Goal: Task Accomplishment & Management: Manage account settings

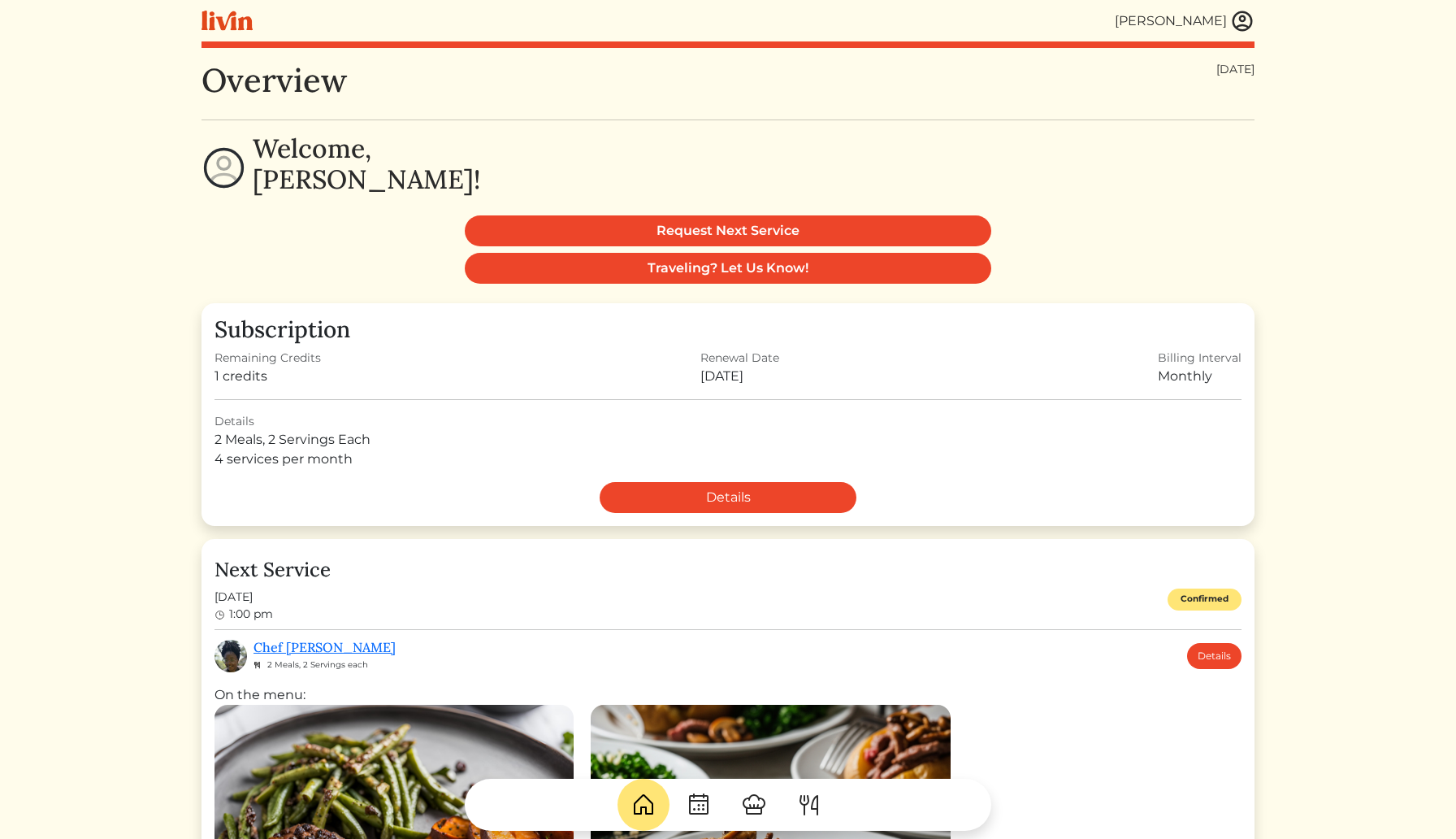
click at [1245, 16] on img at bounding box center [1242, 21] width 25 height 25
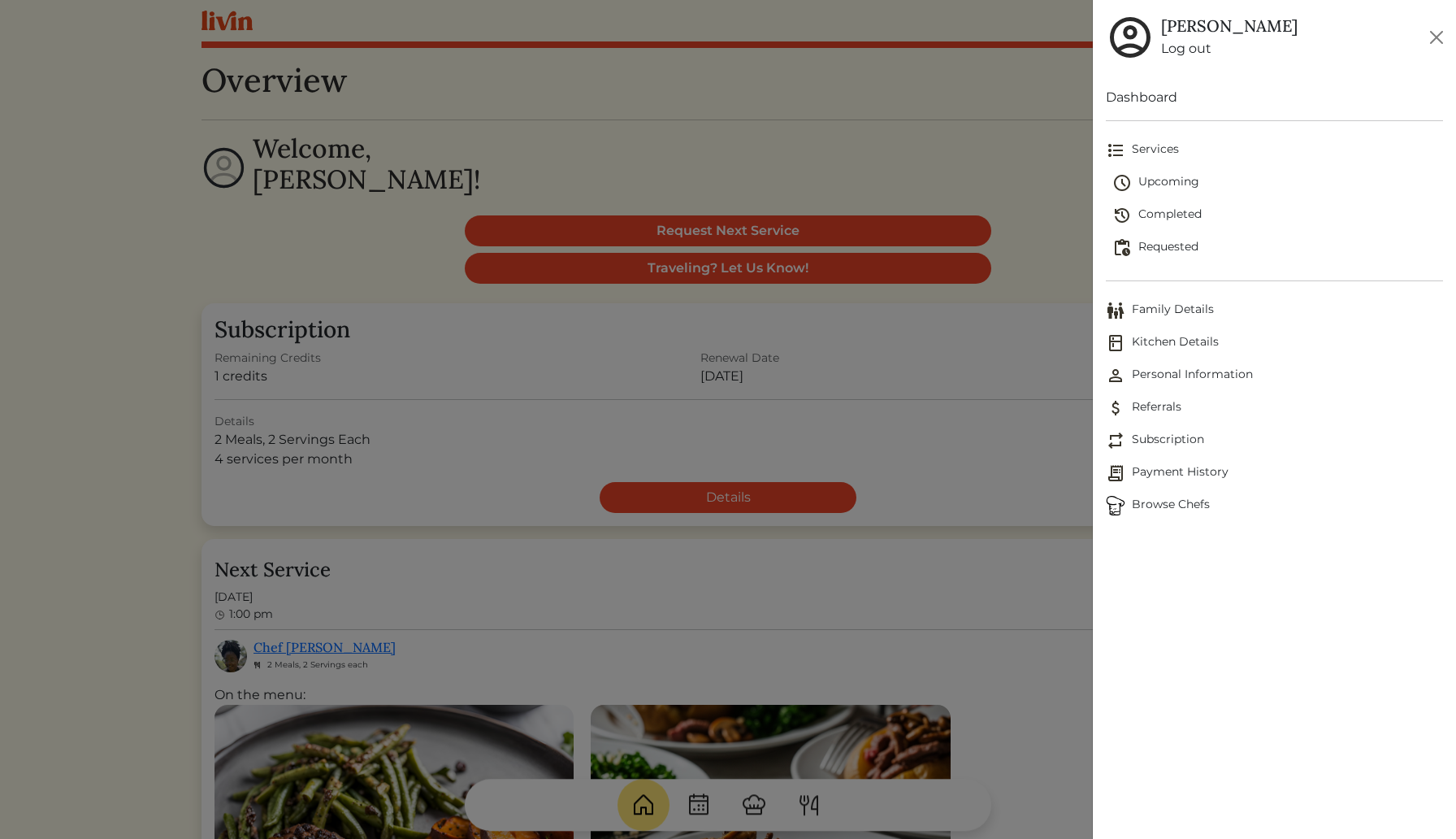
click at [1163, 166] on link "Services" at bounding box center [1274, 150] width 337 height 32
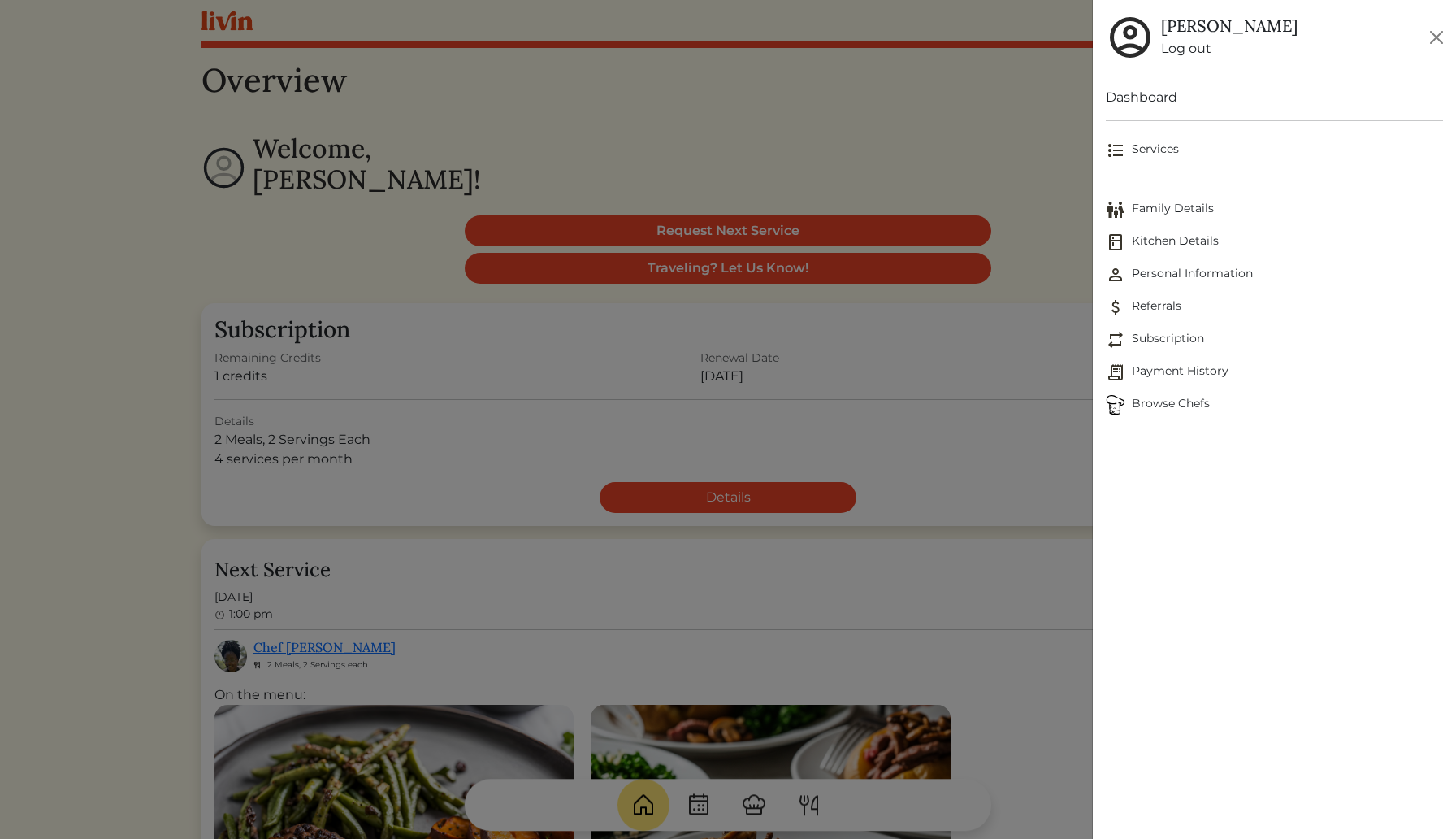
click at [1157, 146] on span "Services" at bounding box center [1274, 151] width 337 height 19
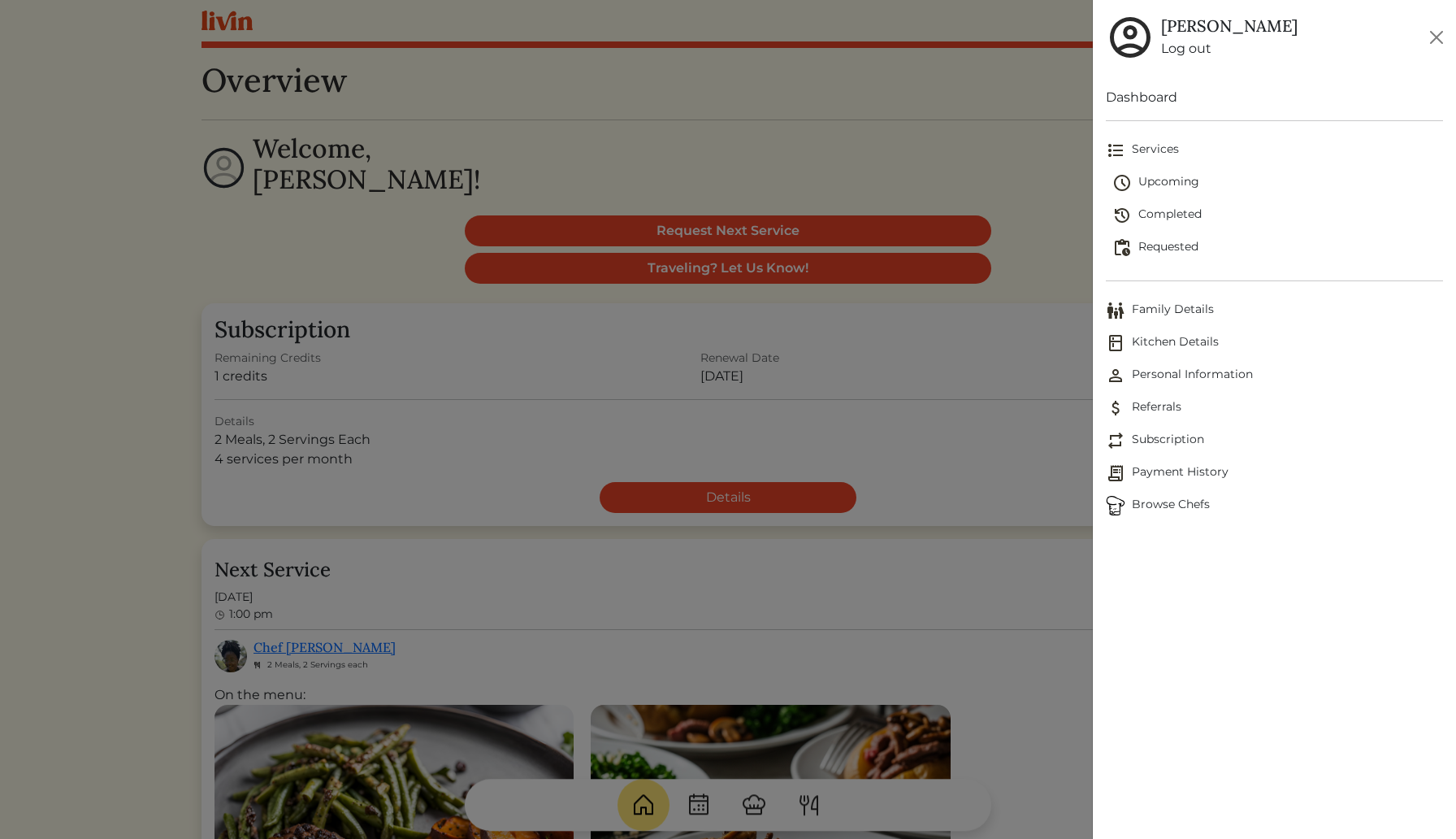
click at [1158, 188] on span "Upcoming" at bounding box center [1277, 183] width 331 height 19
